Goal: Information Seeking & Learning: Learn about a topic

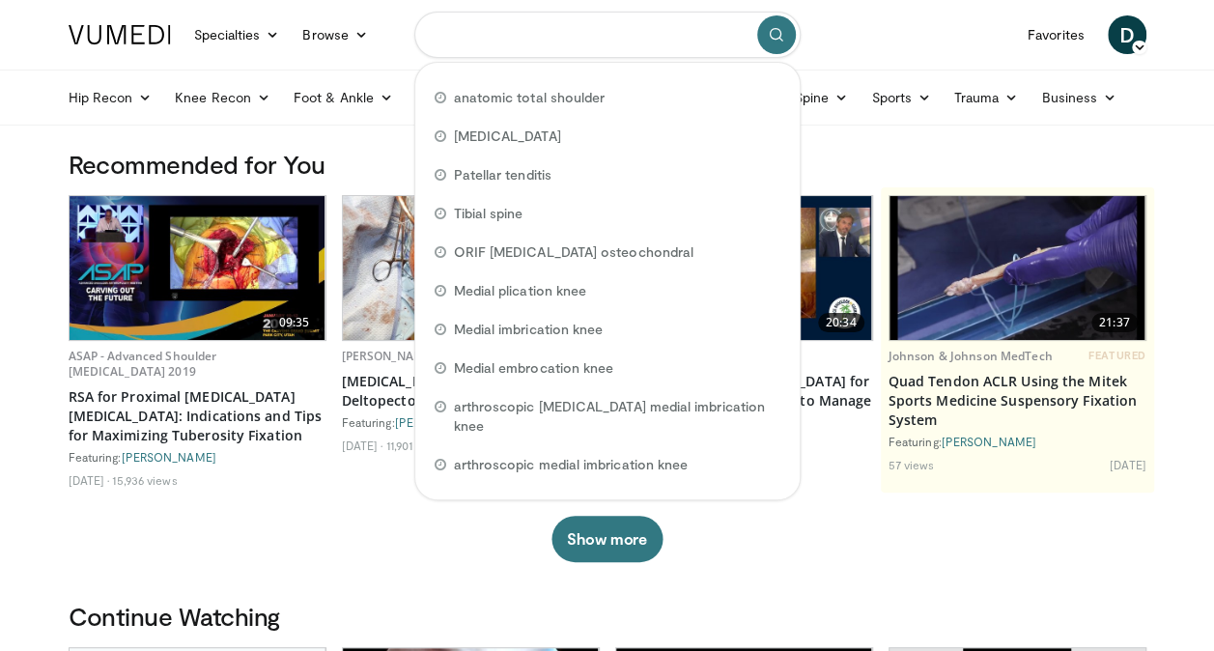
click at [635, 38] on input "Search topics, interventions" at bounding box center [607, 35] width 386 height 46
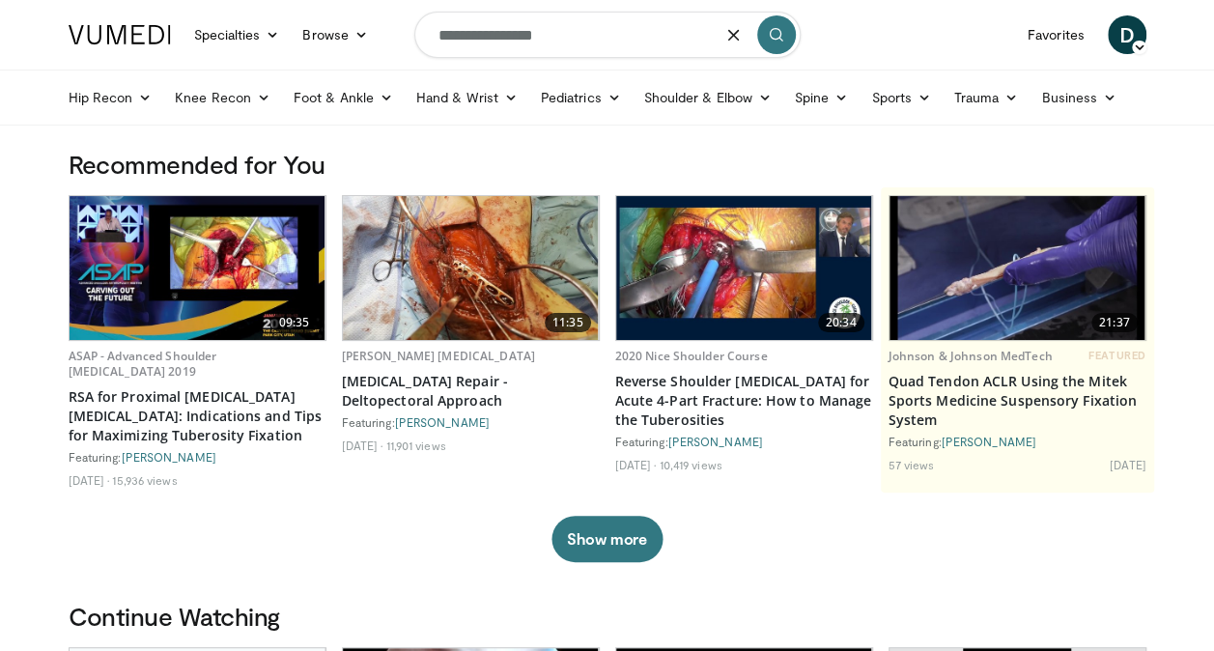
type input "**********"
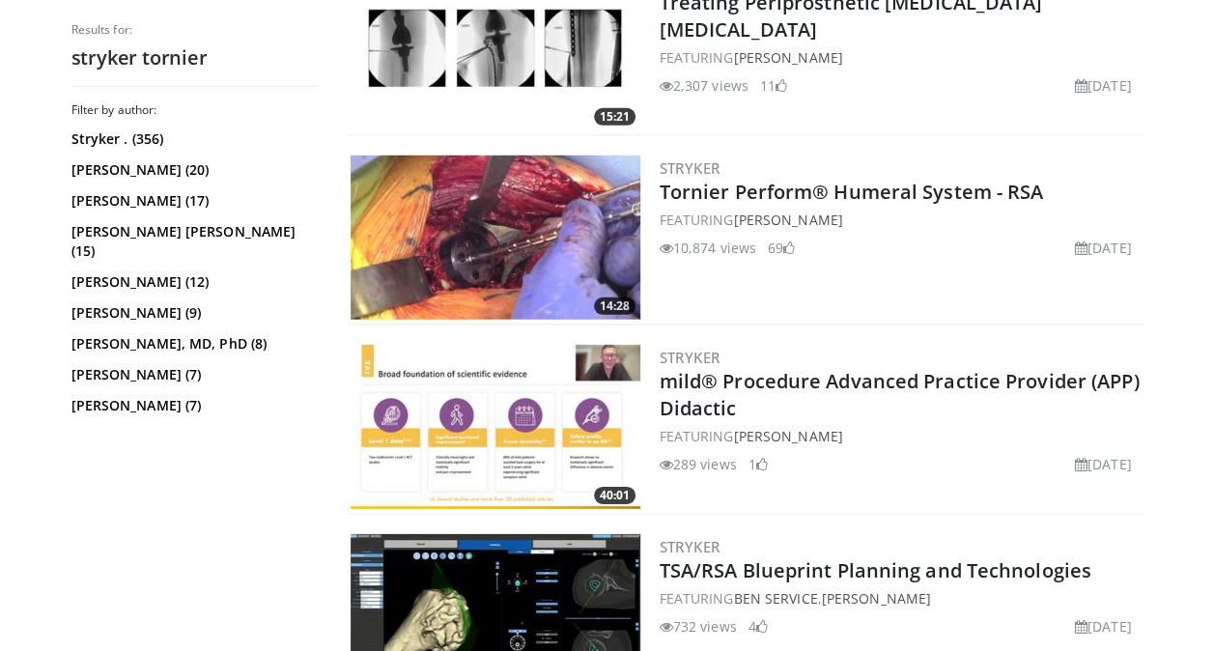
scroll to position [2634, 0]
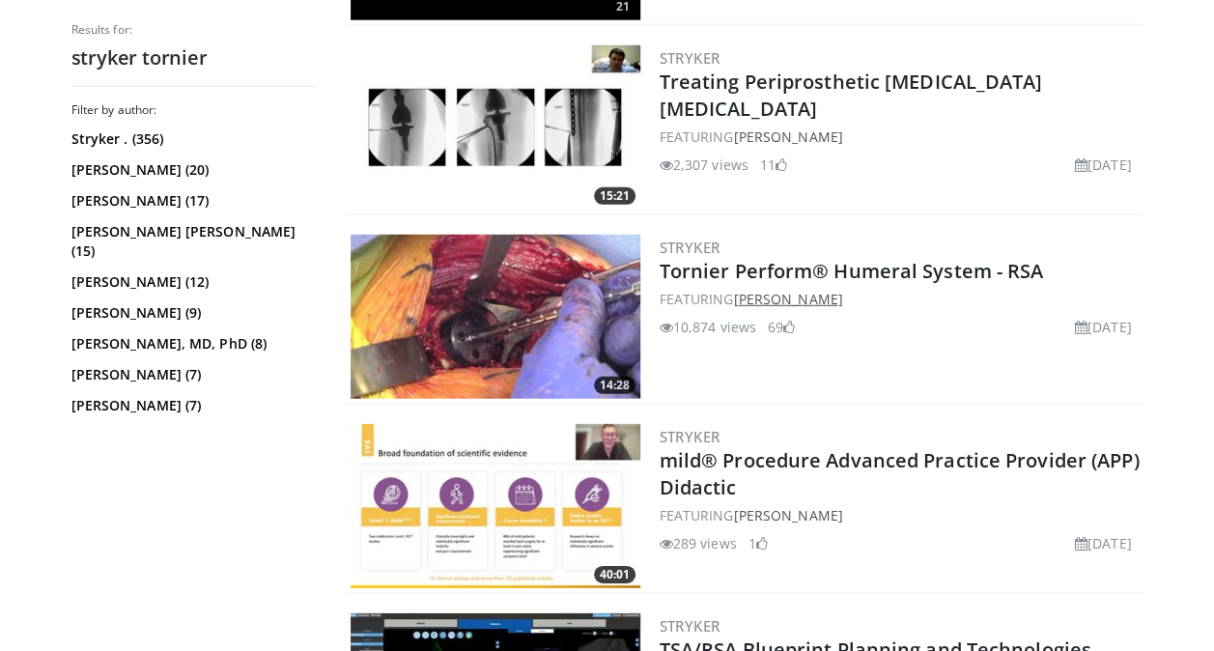
click at [842, 297] on link "[PERSON_NAME]" at bounding box center [787, 299] width 109 height 18
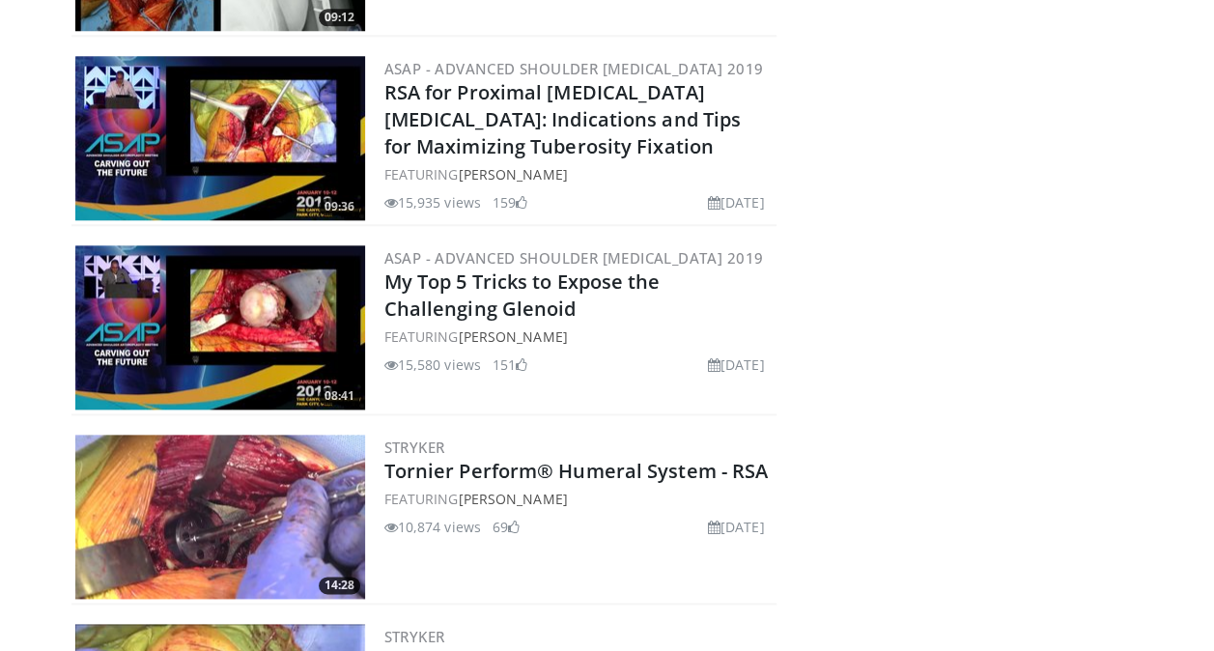
scroll to position [961, 0]
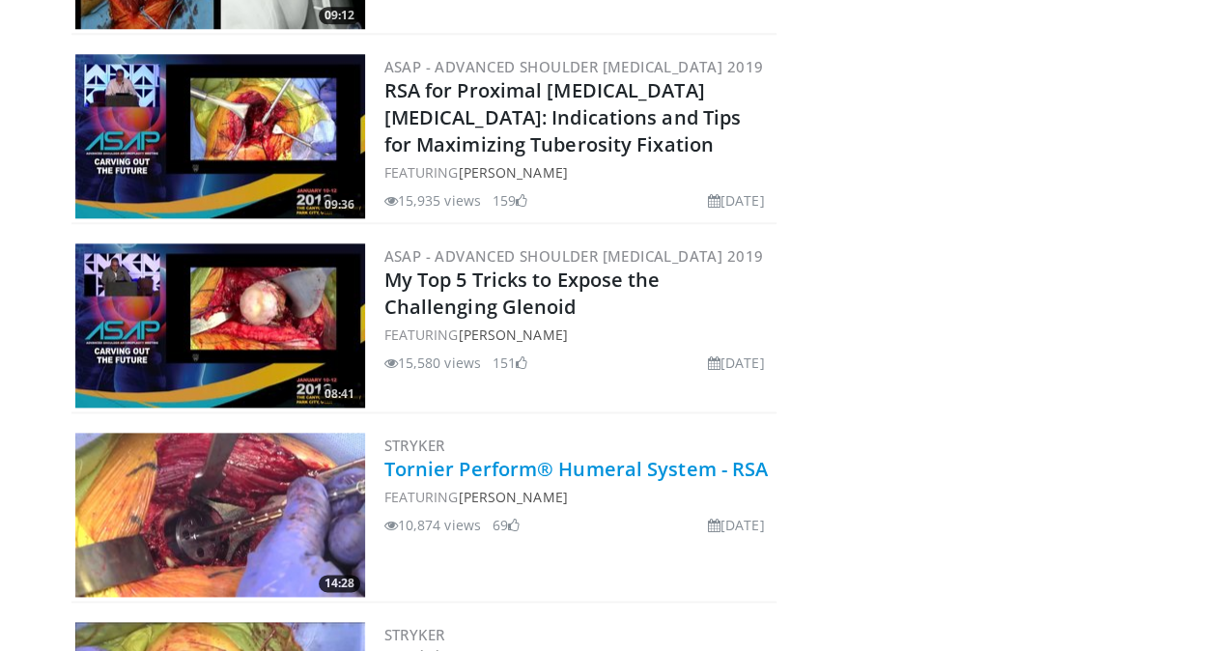
click at [535, 464] on link "Tornier Perform® Humeral System - RSA" at bounding box center [576, 469] width 384 height 26
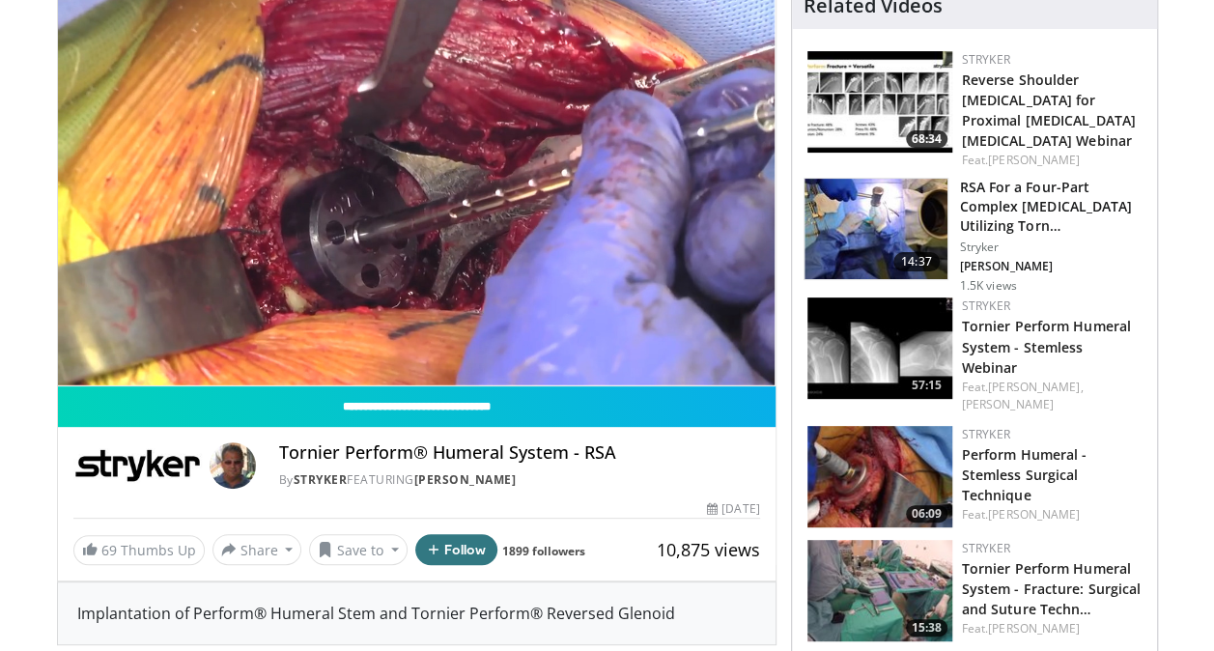
scroll to position [178, 0]
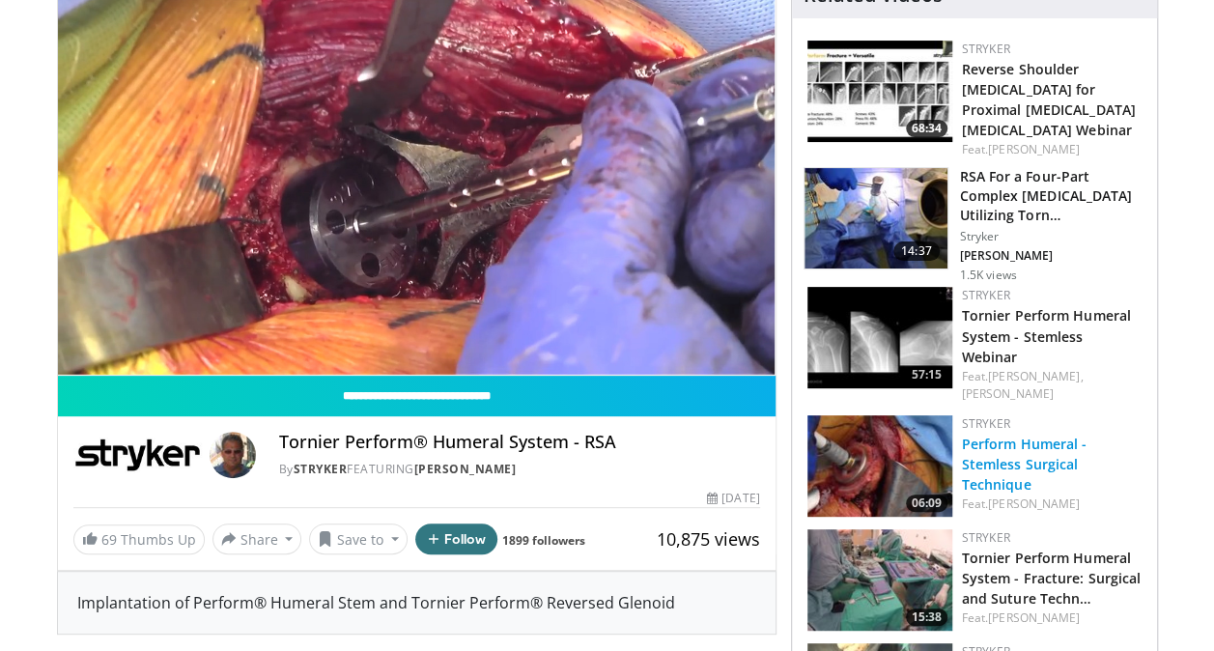
click at [1020, 437] on link "Perform Humeral - Stemless Surgical Technique" at bounding box center [1025, 464] width 126 height 59
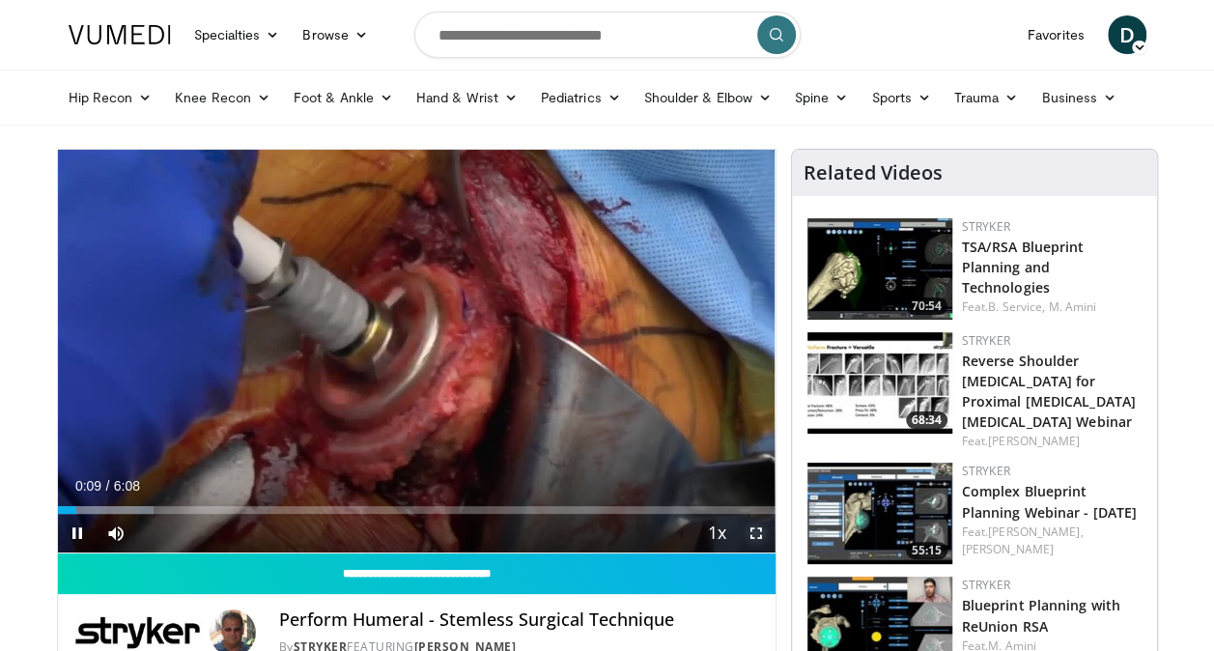
click at [754, 526] on span "Video Player" at bounding box center [756, 533] width 39 height 39
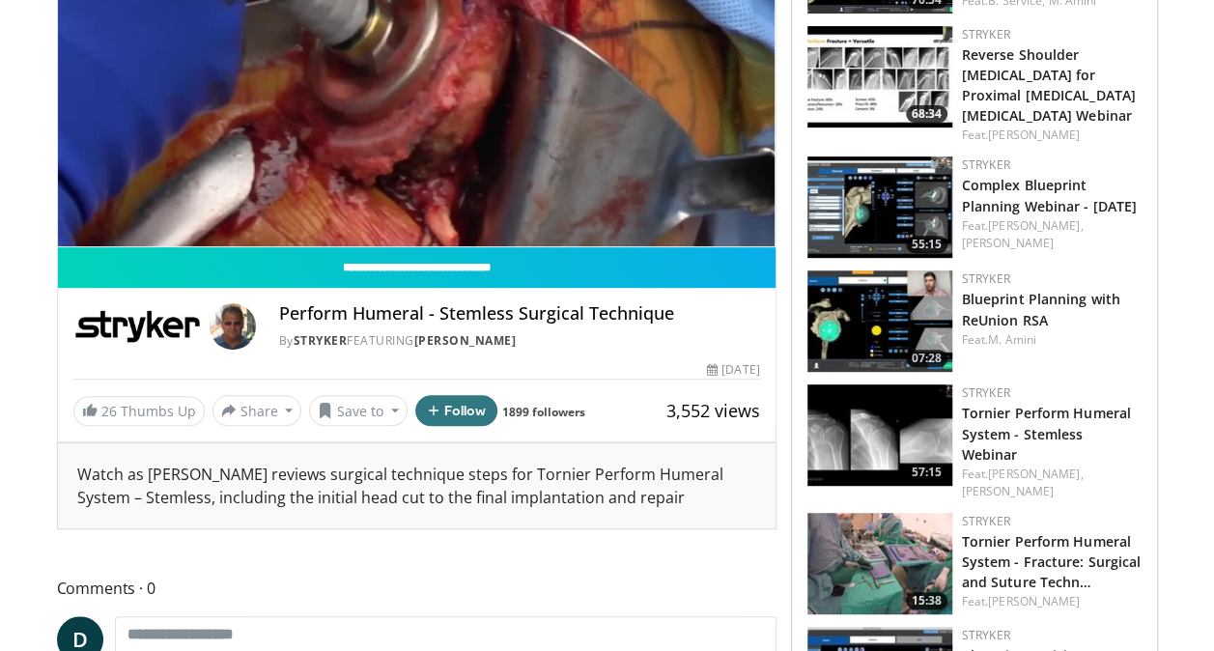
scroll to position [279, 0]
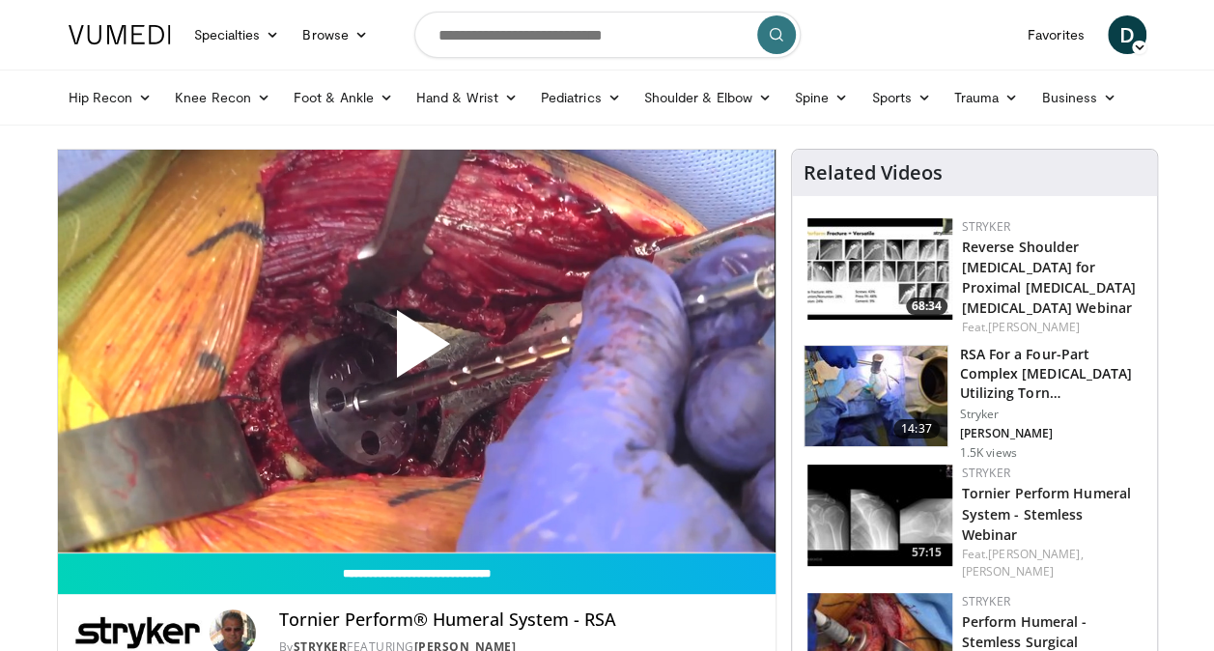
click at [416, 352] on span "Video Player" at bounding box center [416, 352] width 0 height 0
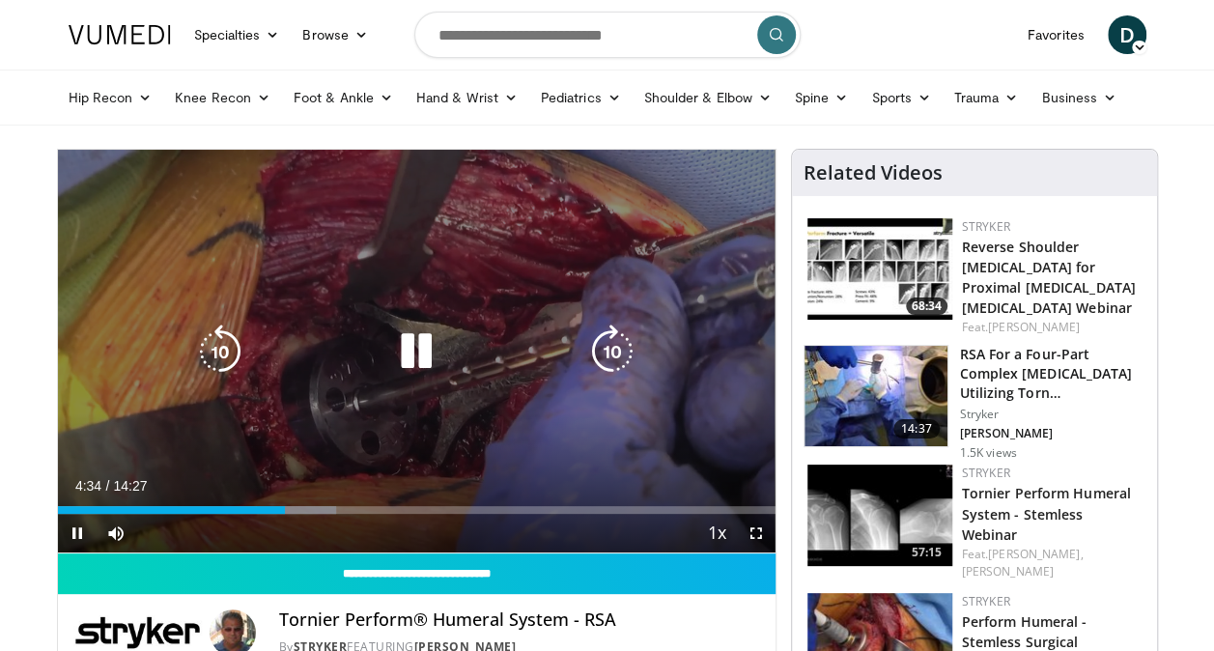
click at [408, 361] on icon "Video Player" at bounding box center [416, 352] width 54 height 54
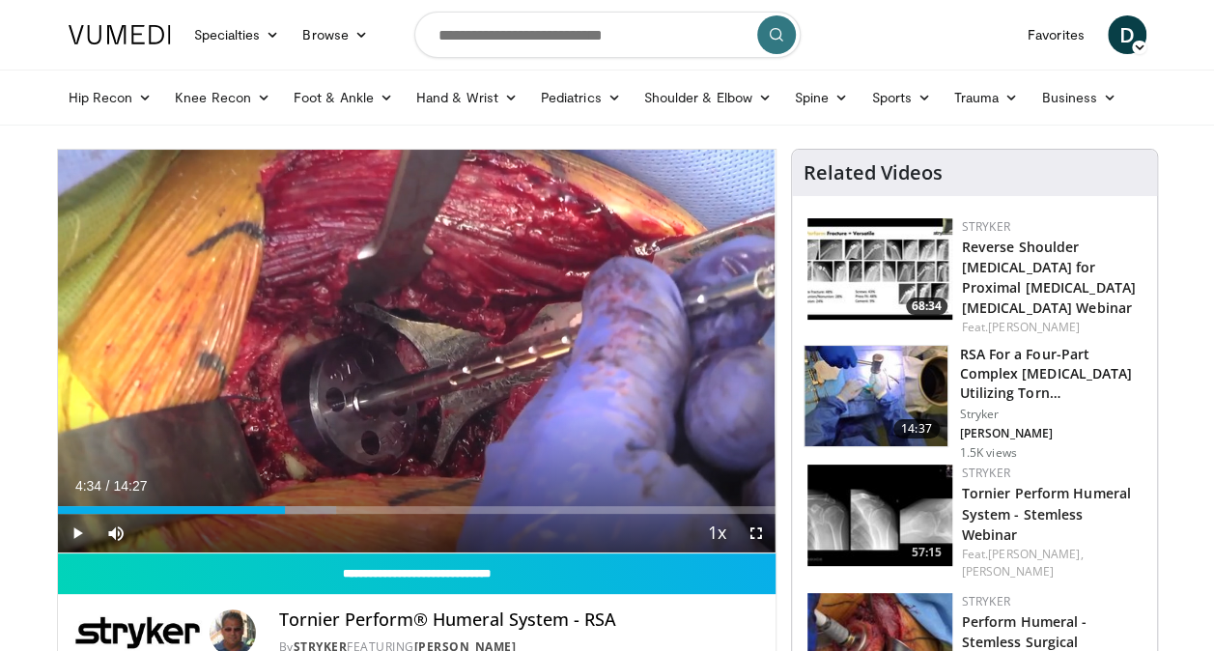
click at [73, 529] on span "Video Player" at bounding box center [77, 533] width 39 height 39
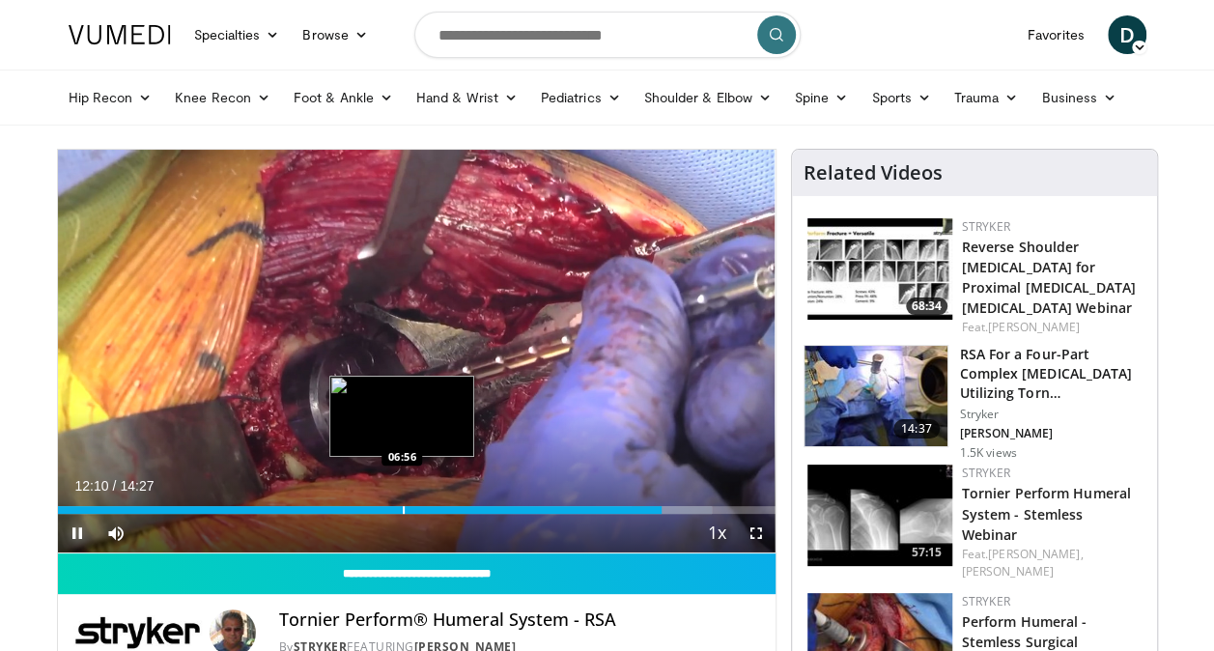
click at [402, 504] on div "Loaded : 91.13% 12:10 06:56" at bounding box center [417, 504] width 718 height 18
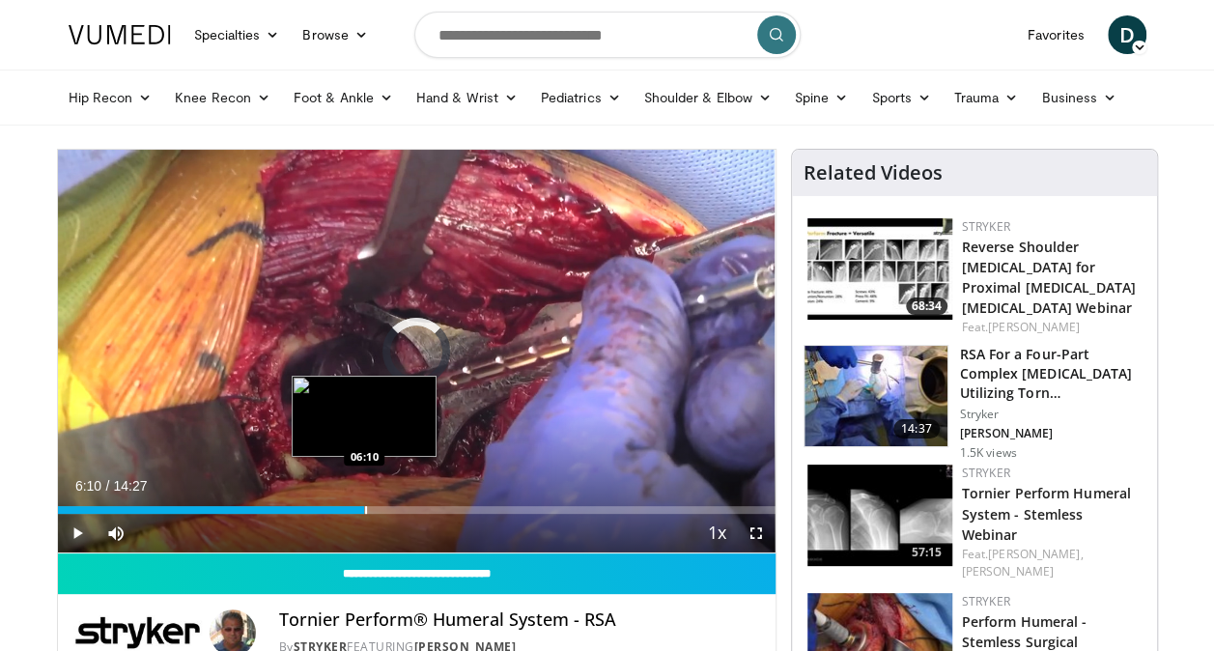
click at [365, 508] on div "Progress Bar" at bounding box center [366, 510] width 2 height 8
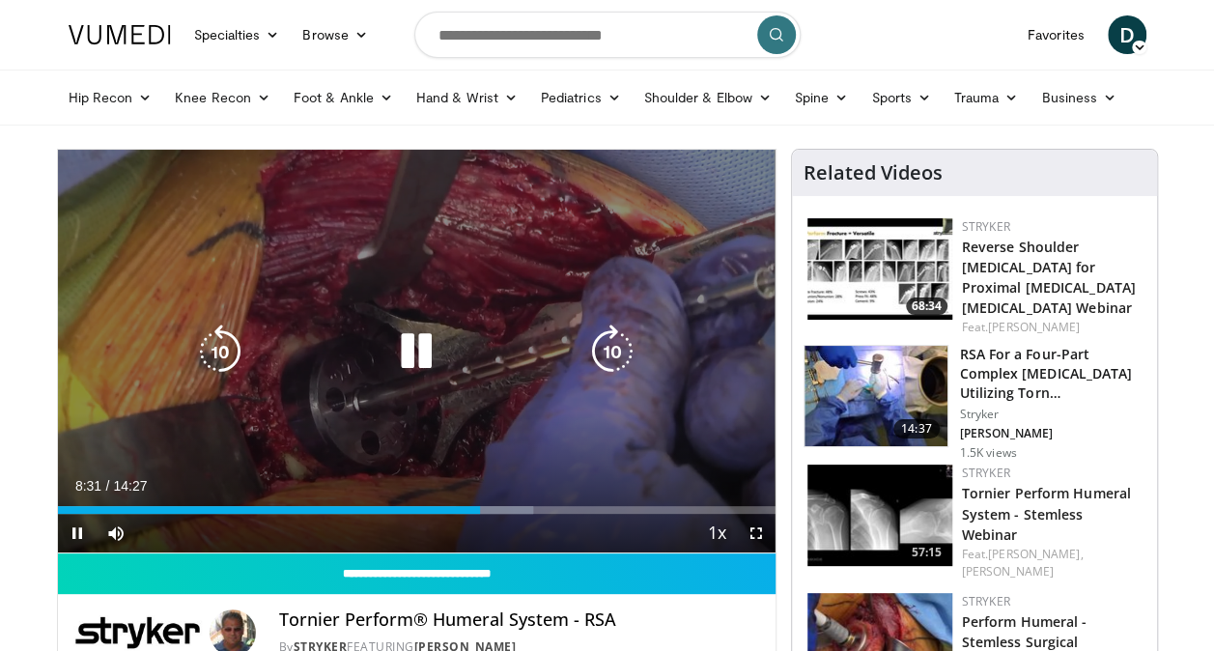
click at [431, 336] on icon "Video Player" at bounding box center [416, 352] width 54 height 54
